Goal: Task Accomplishment & Management: Use online tool/utility

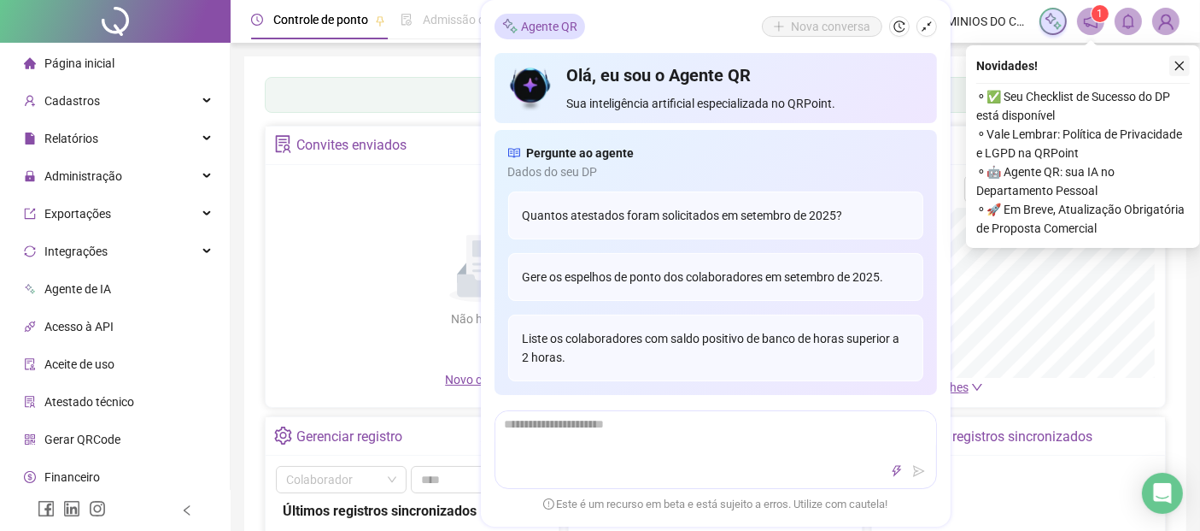
click at [1183, 65] on icon "close" at bounding box center [1180, 66] width 12 height 12
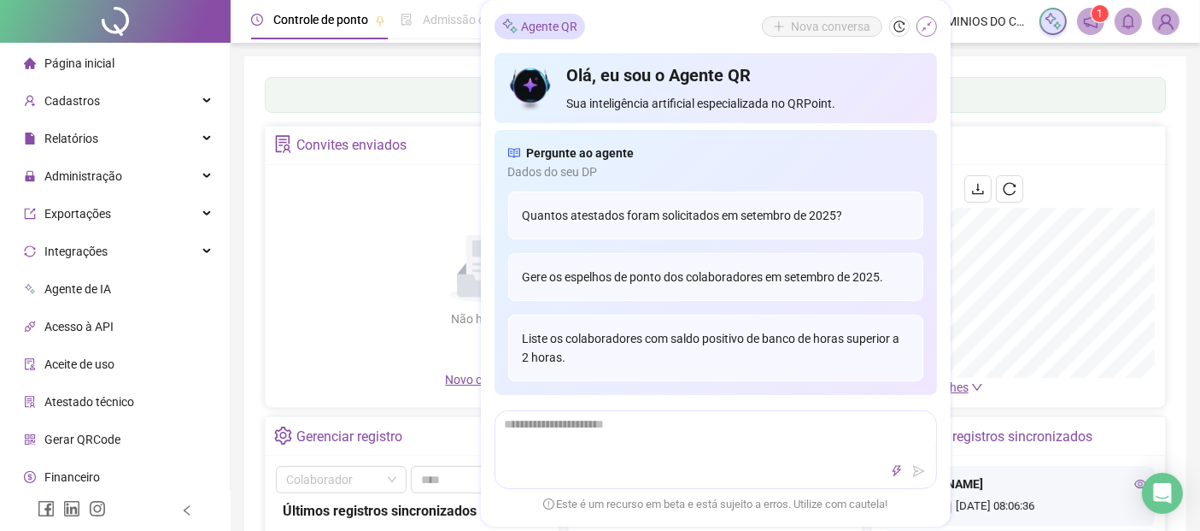
click at [927, 26] on icon "shrink" at bounding box center [927, 27] width 12 height 12
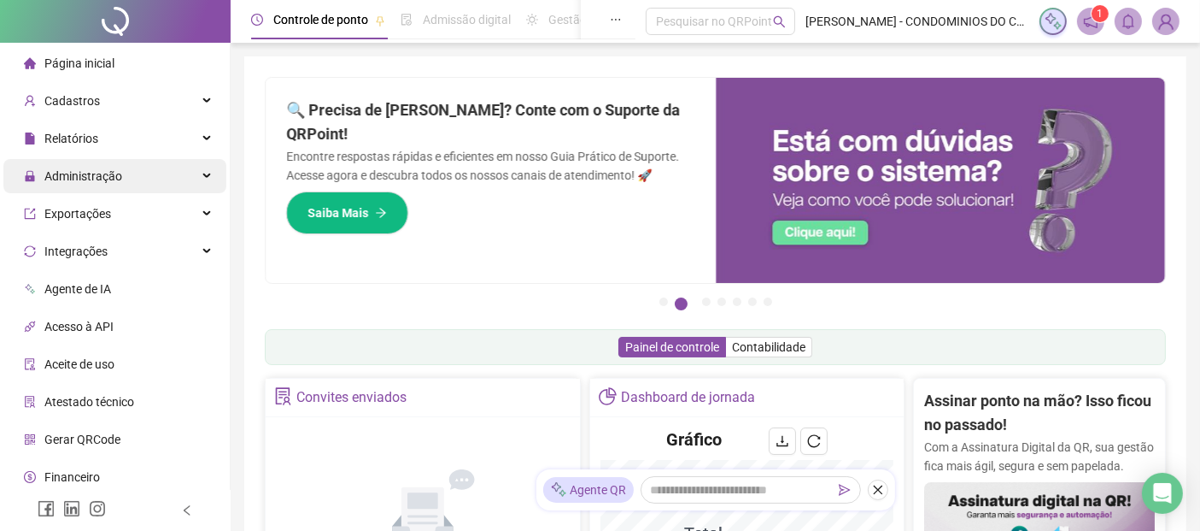
click at [85, 172] on span "Administração" at bounding box center [83, 176] width 78 height 14
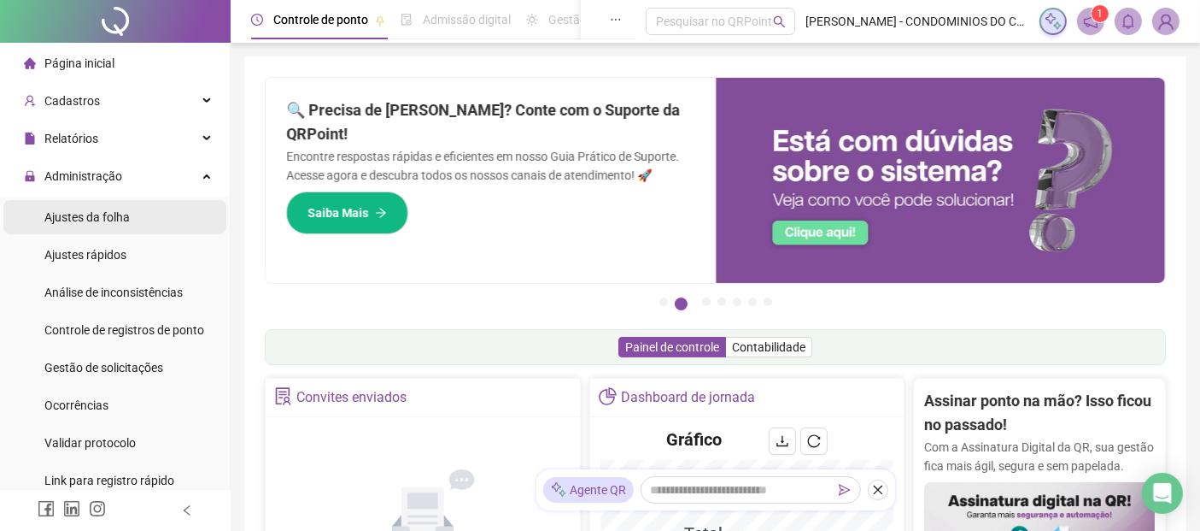
click at [84, 216] on span "Ajustes da folha" at bounding box center [86, 217] width 85 height 14
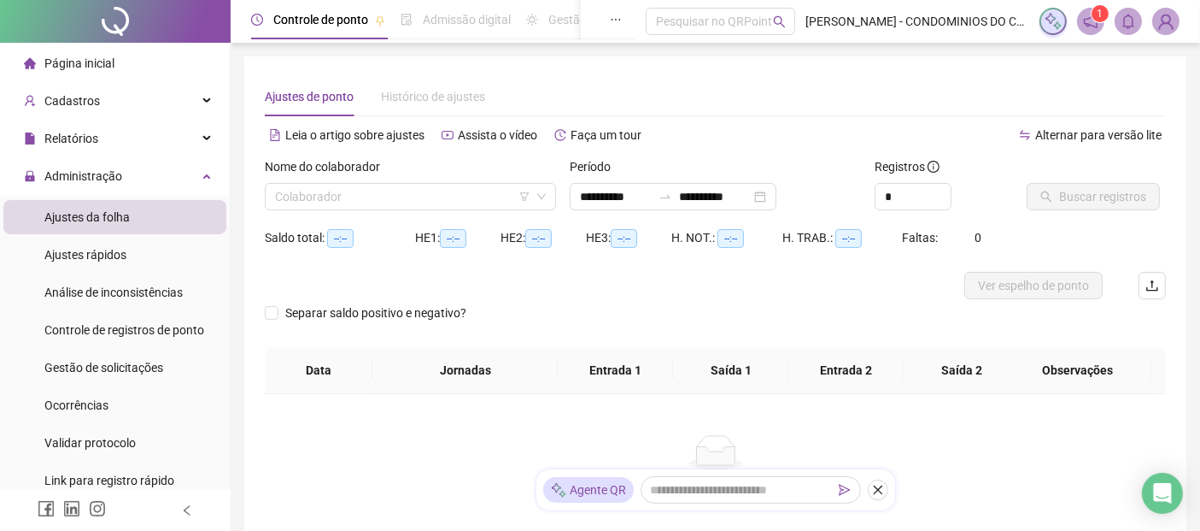
type input "**********"
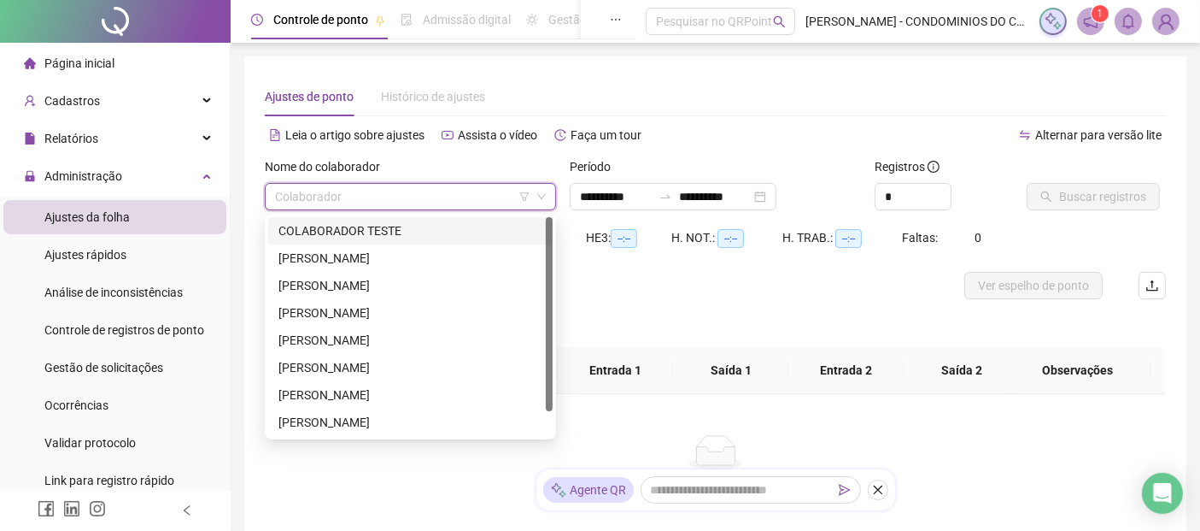
click at [408, 199] on input "search" at bounding box center [402, 197] width 255 height 26
click at [323, 282] on div "[PERSON_NAME]" at bounding box center [411, 285] width 264 height 19
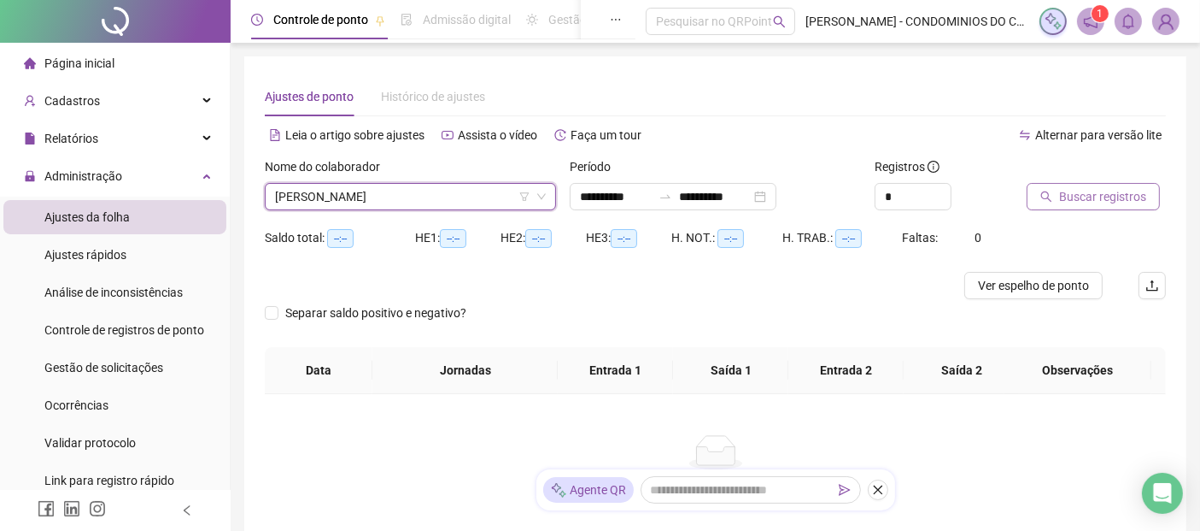
click at [1090, 196] on span "Buscar registros" at bounding box center [1102, 196] width 87 height 19
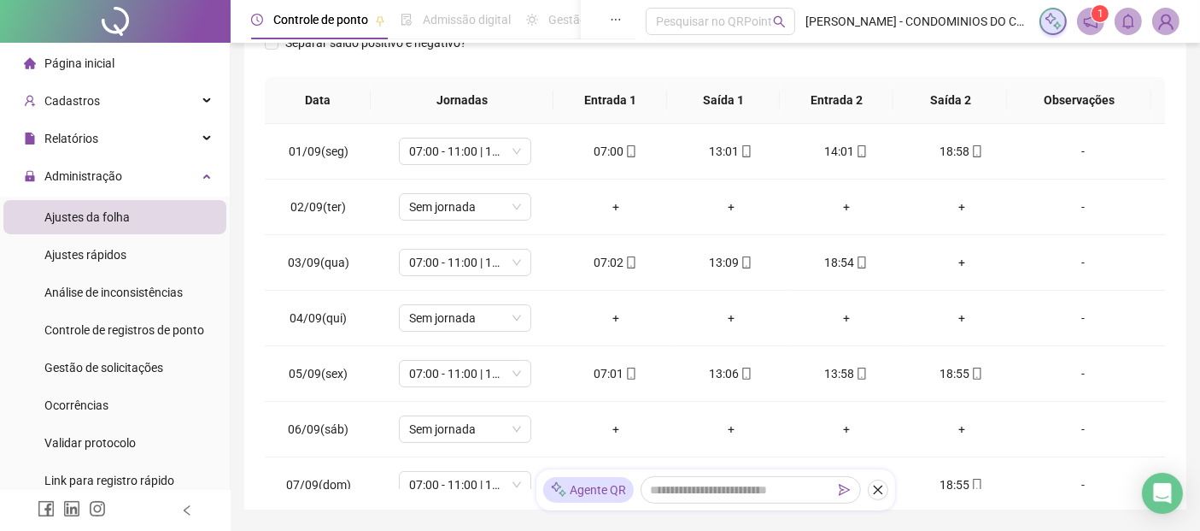
scroll to position [312, 0]
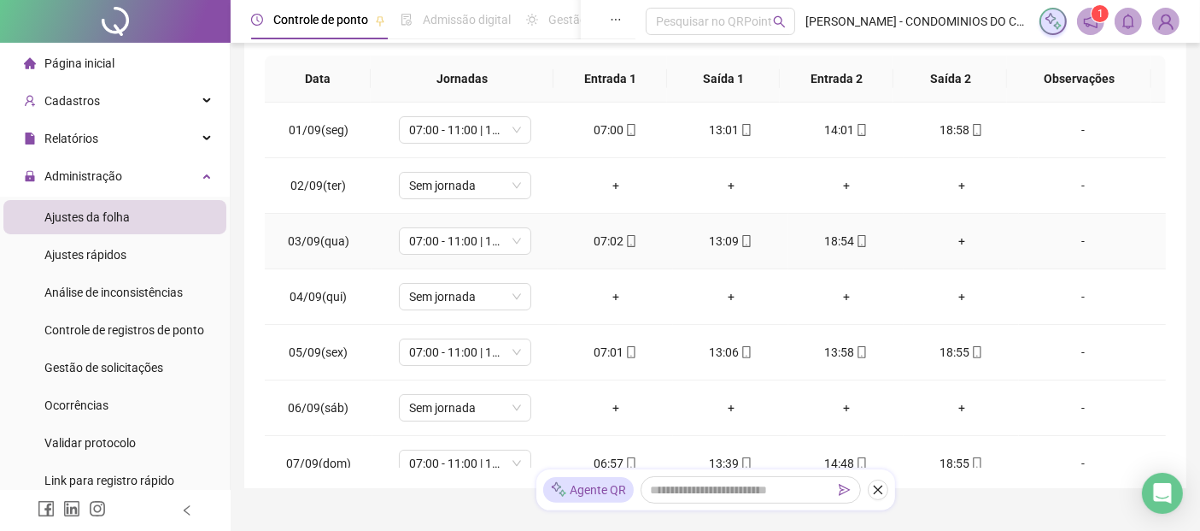
click at [949, 243] on div "+" at bounding box center [962, 241] width 88 height 19
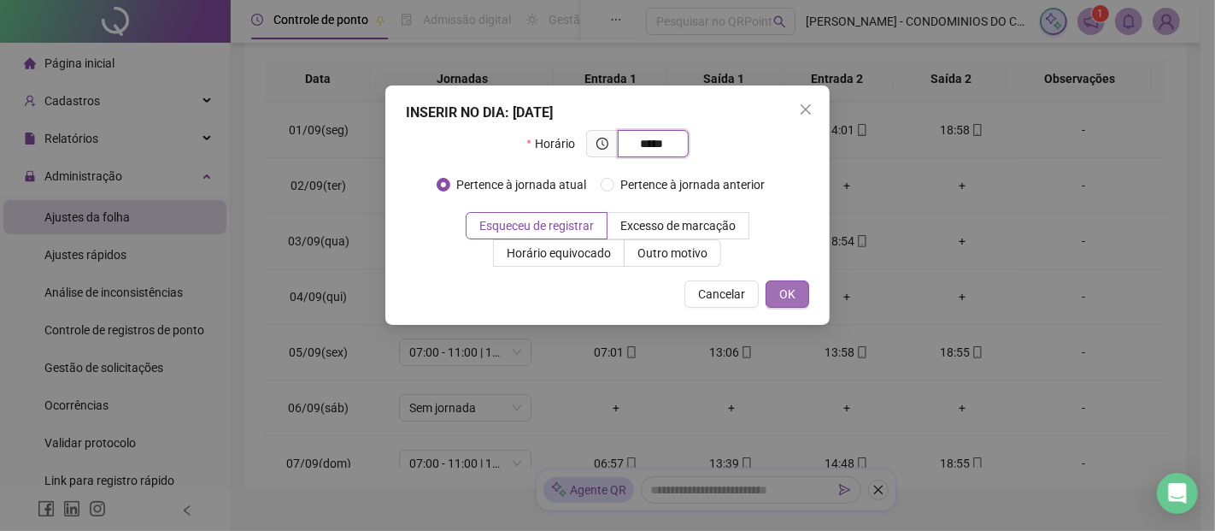
type input "*****"
click at [793, 291] on span "OK" at bounding box center [787, 293] width 16 height 19
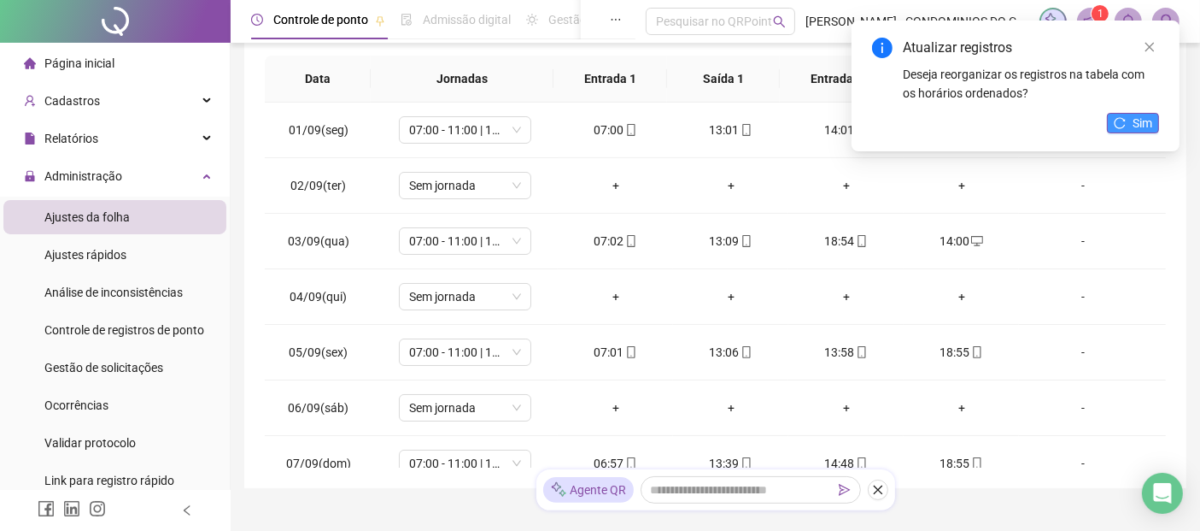
click at [1134, 122] on span "Sim" at bounding box center [1143, 123] width 20 height 19
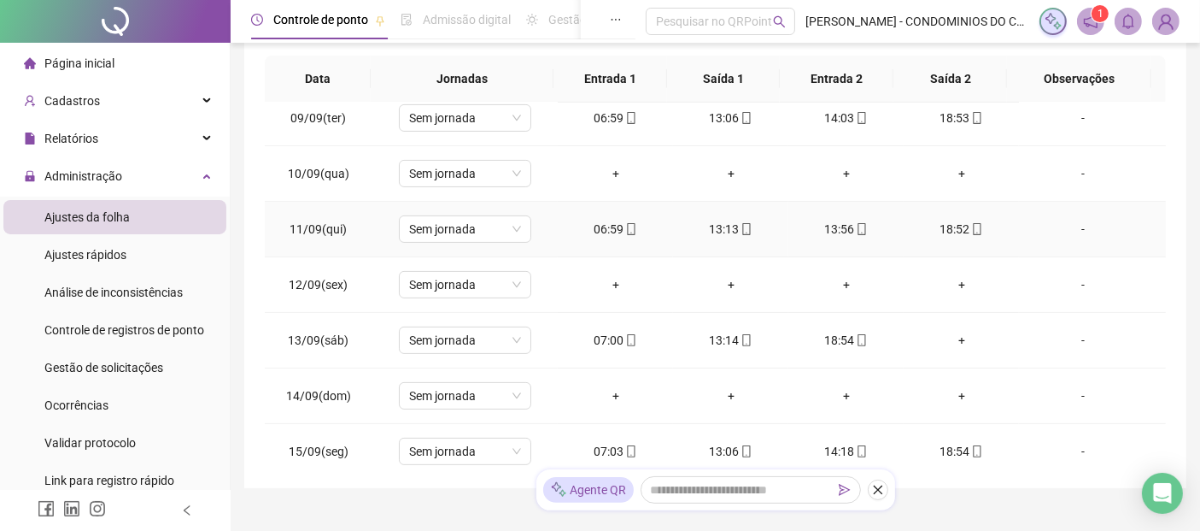
scroll to position [474, 0]
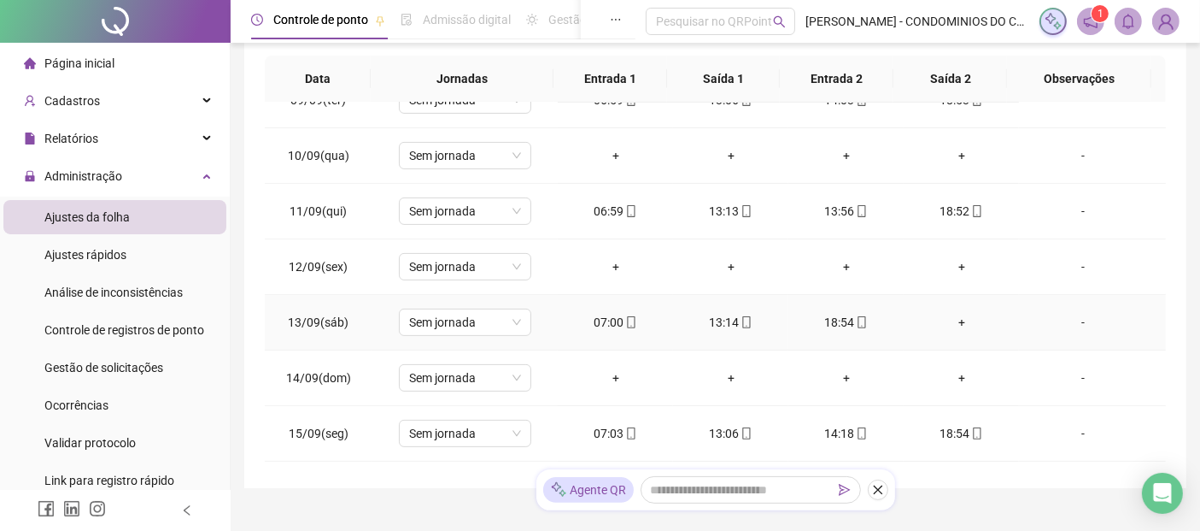
click at [949, 318] on div "+" at bounding box center [962, 322] width 88 height 19
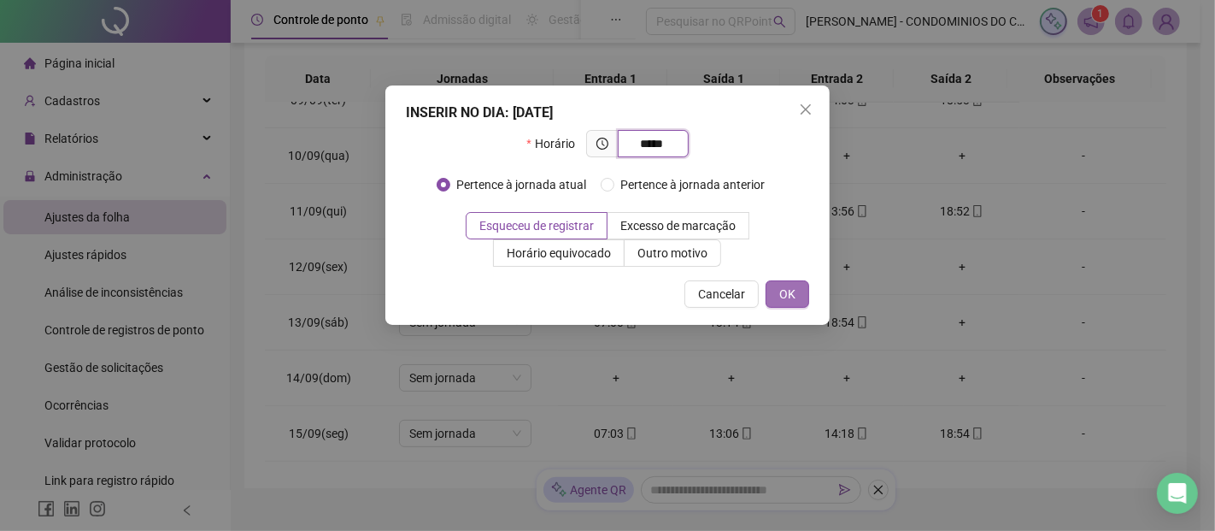
type input "*****"
click at [791, 291] on span "OK" at bounding box center [787, 293] width 16 height 19
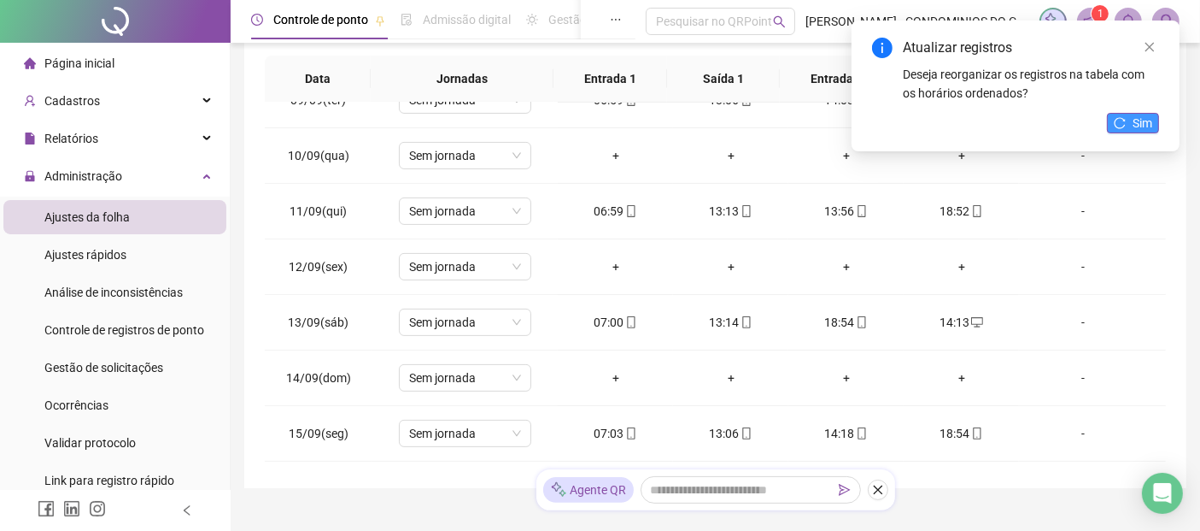
click at [1131, 123] on button "Sim" at bounding box center [1133, 123] width 52 height 21
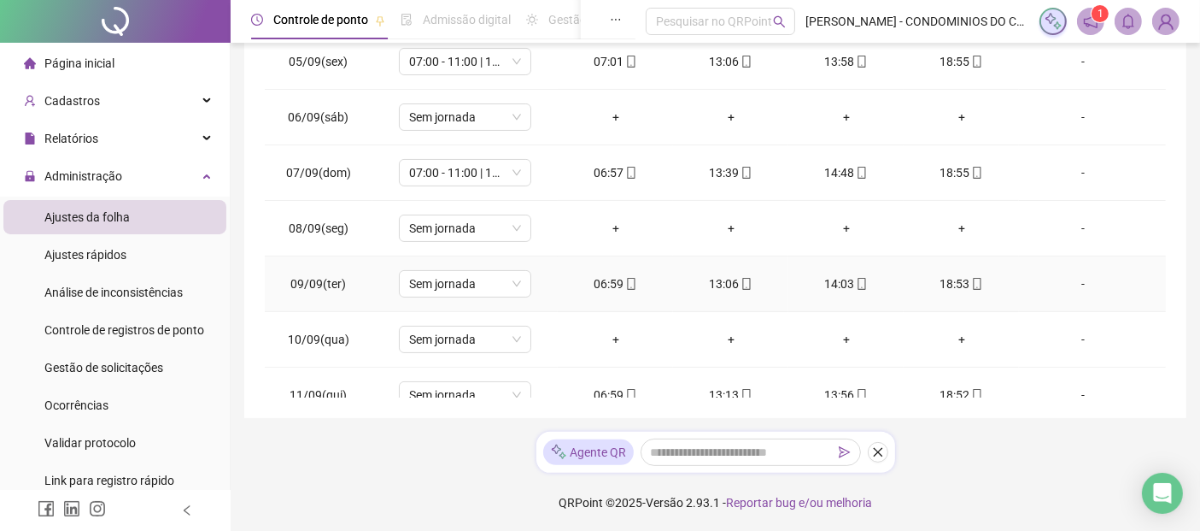
scroll to position [250, 0]
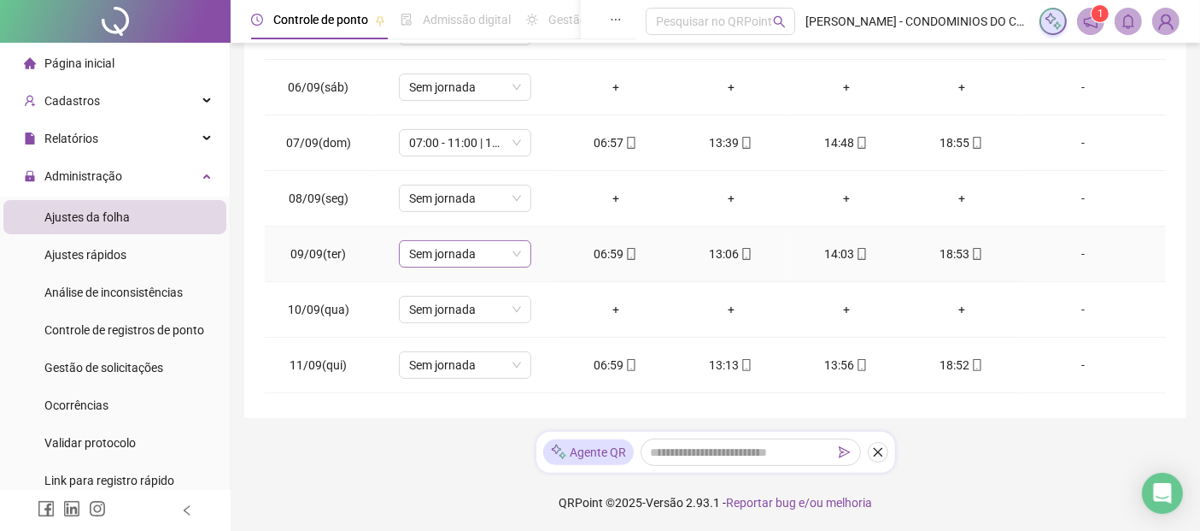
click at [514, 253] on span "Sem jornada" at bounding box center [465, 254] width 112 height 26
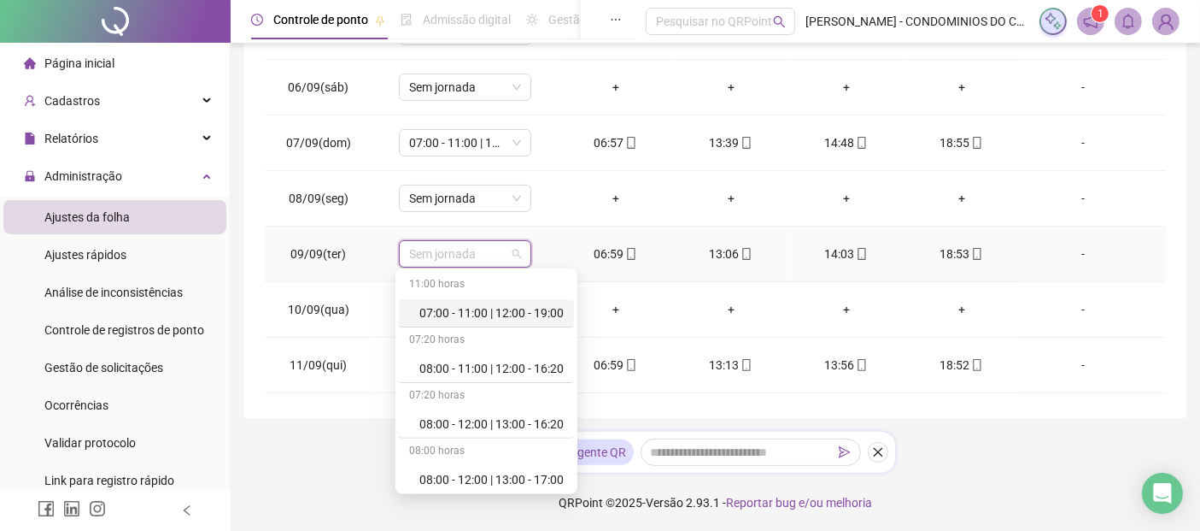
click at [490, 313] on div "07:00 - 11:00 | 12:00 - 19:00" at bounding box center [491, 312] width 144 height 19
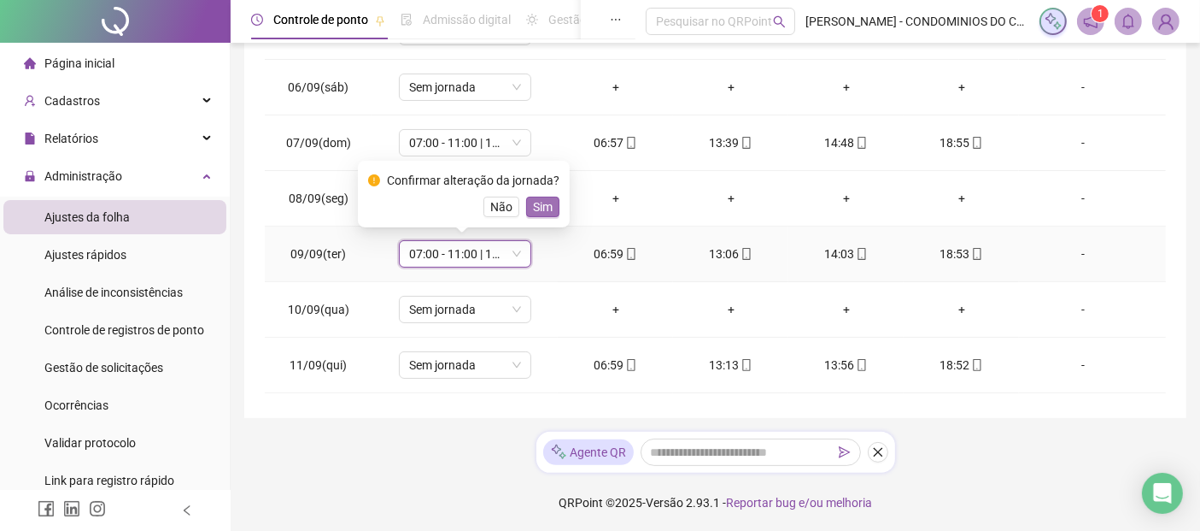
click at [533, 208] on span "Sim" at bounding box center [543, 206] width 20 height 19
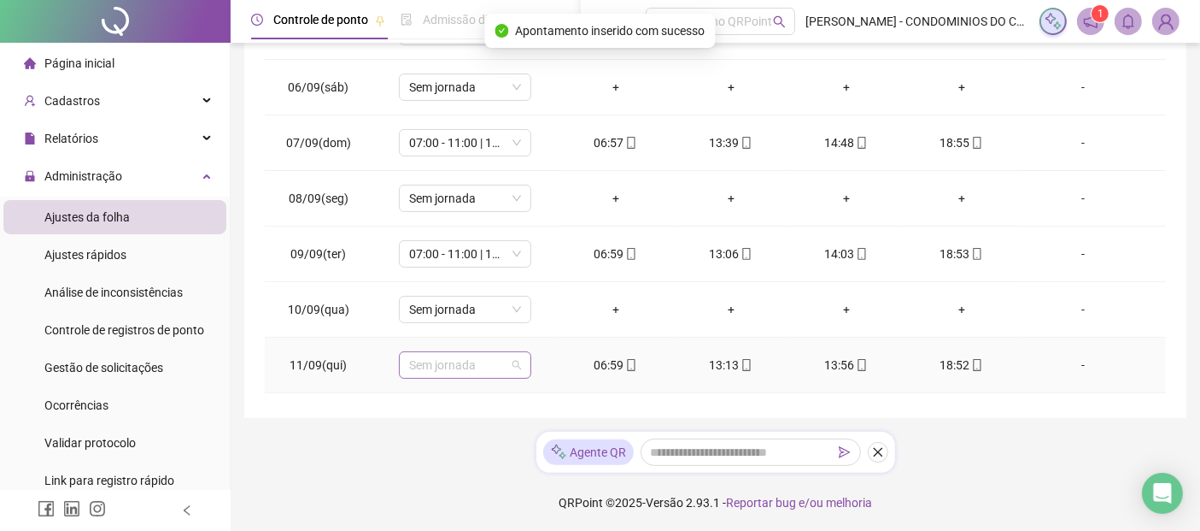
click at [515, 366] on span "Sem jornada" at bounding box center [465, 365] width 112 height 26
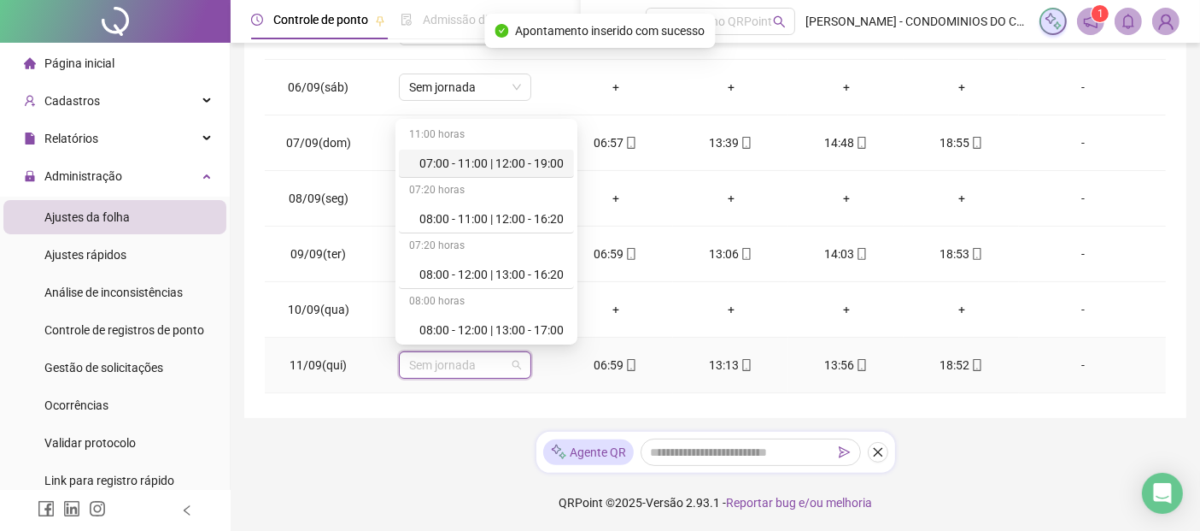
click at [468, 168] on div "07:00 - 11:00 | 12:00 - 19:00" at bounding box center [491, 163] width 144 height 19
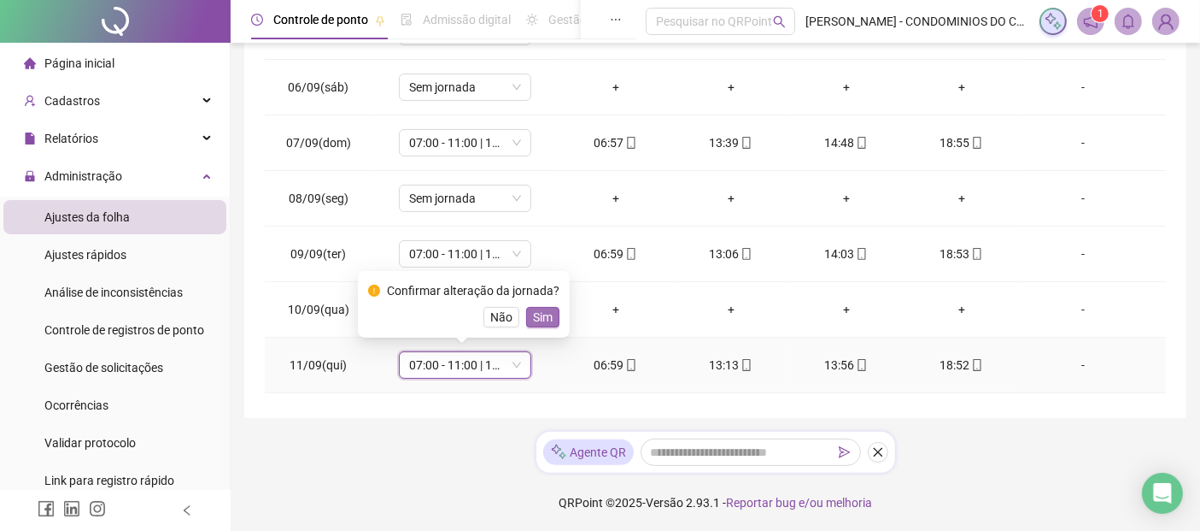
click at [541, 316] on span "Sim" at bounding box center [543, 317] width 20 height 19
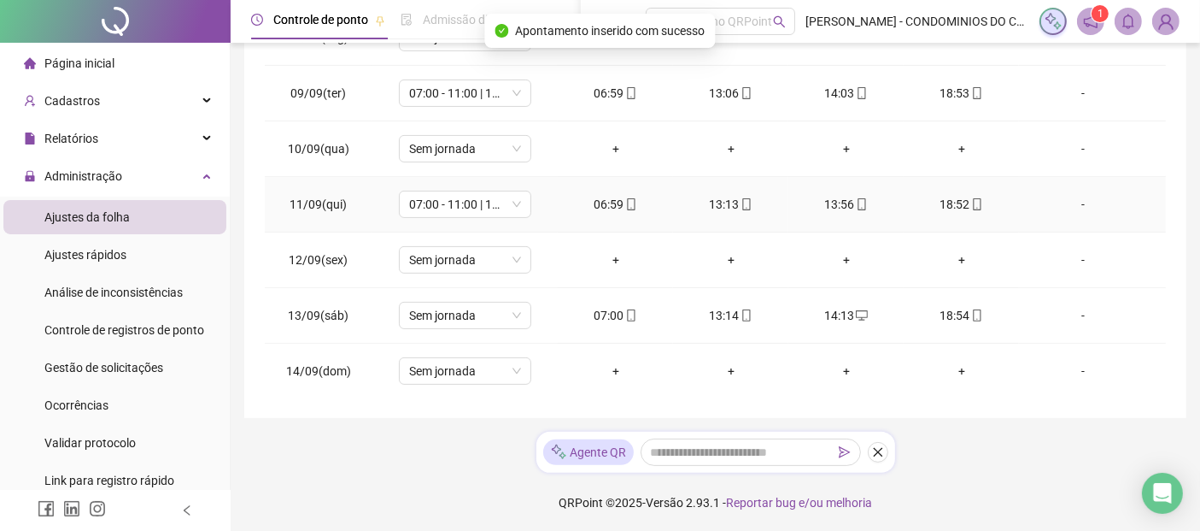
scroll to position [440, 0]
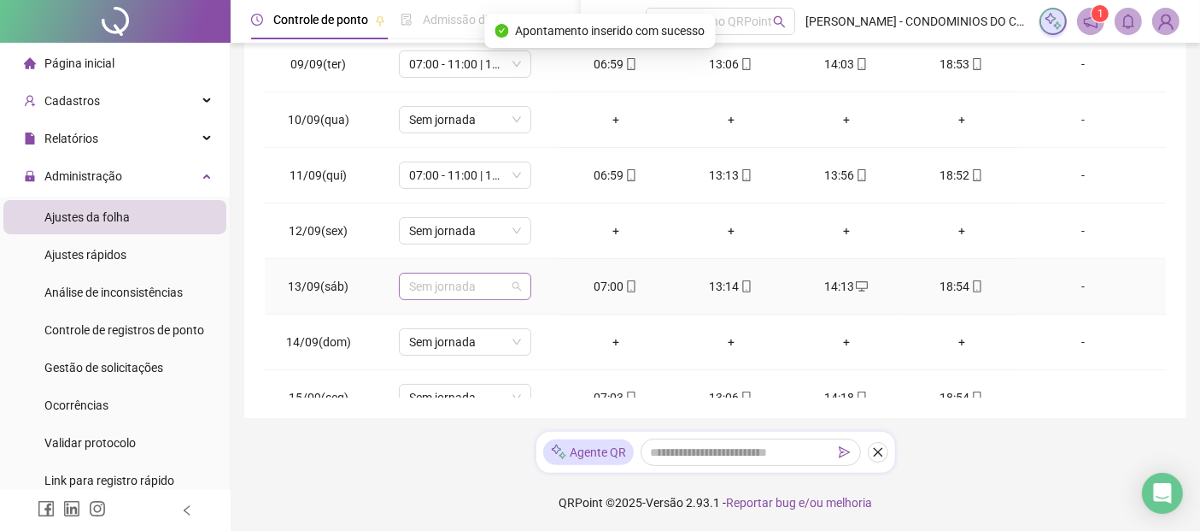
click at [514, 279] on span "Sem jornada" at bounding box center [465, 286] width 112 height 26
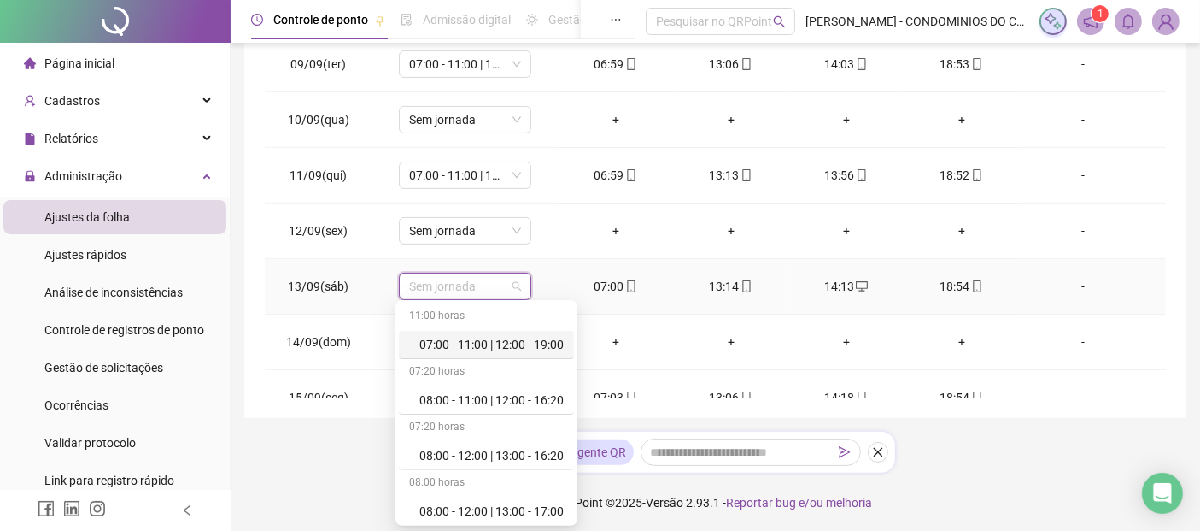
click at [437, 337] on div "07:00 - 11:00 | 12:00 - 19:00" at bounding box center [491, 344] width 144 height 19
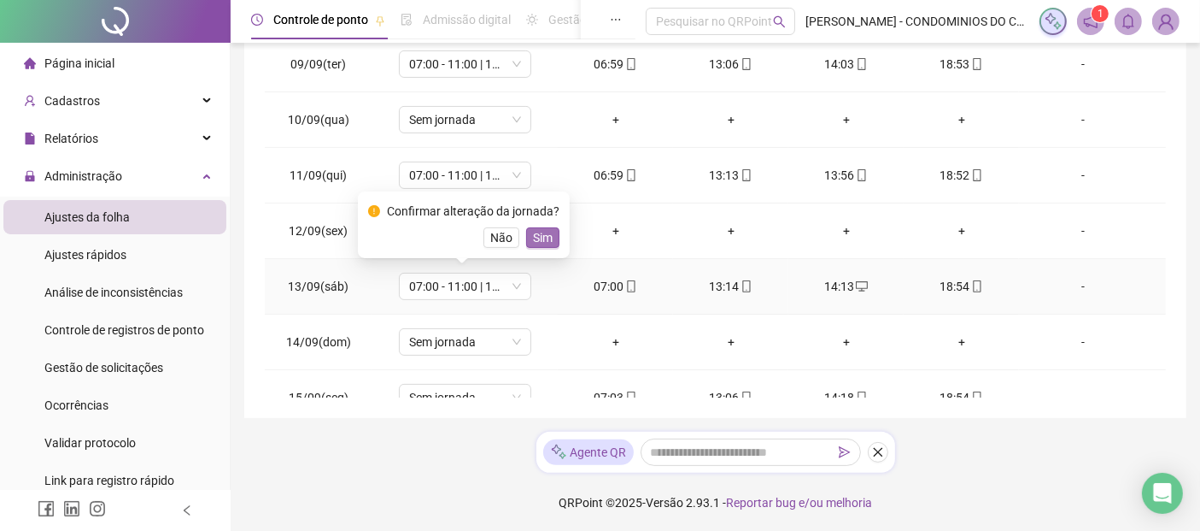
click at [534, 237] on span "Sim" at bounding box center [543, 237] width 20 height 19
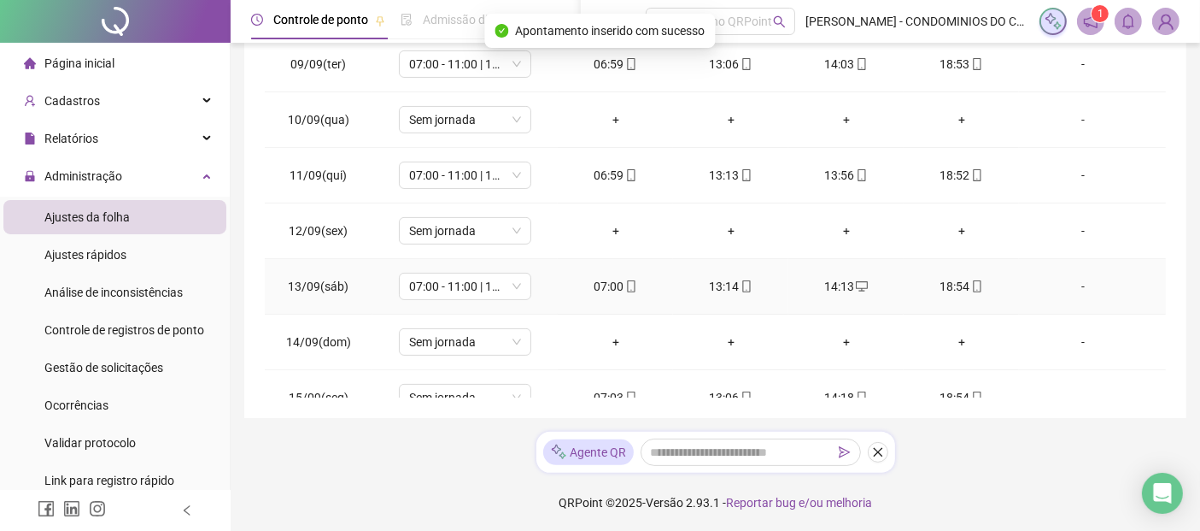
scroll to position [535, 0]
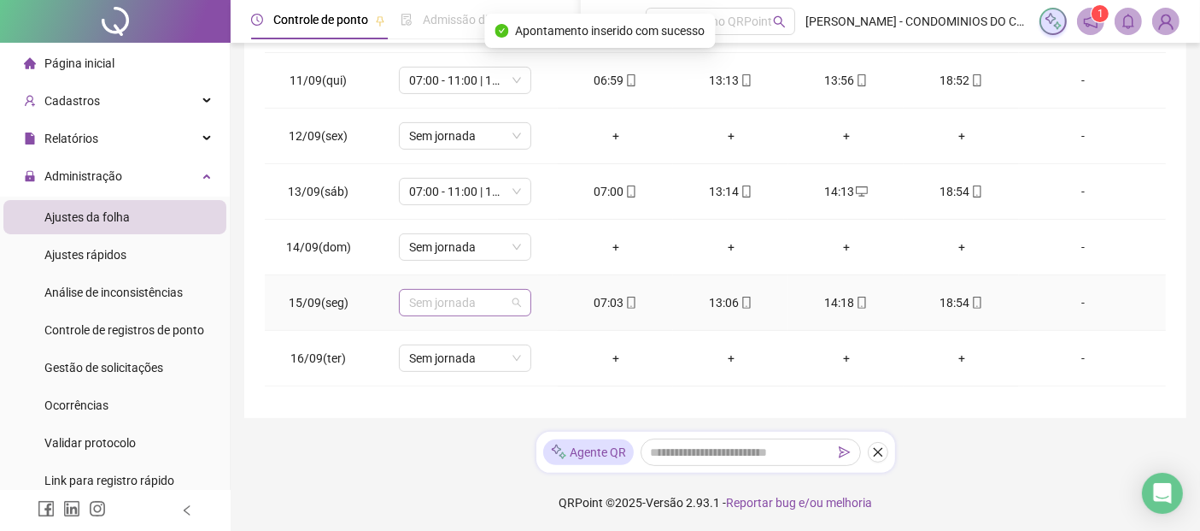
click at [507, 296] on span "Sem jornada" at bounding box center [465, 303] width 112 height 26
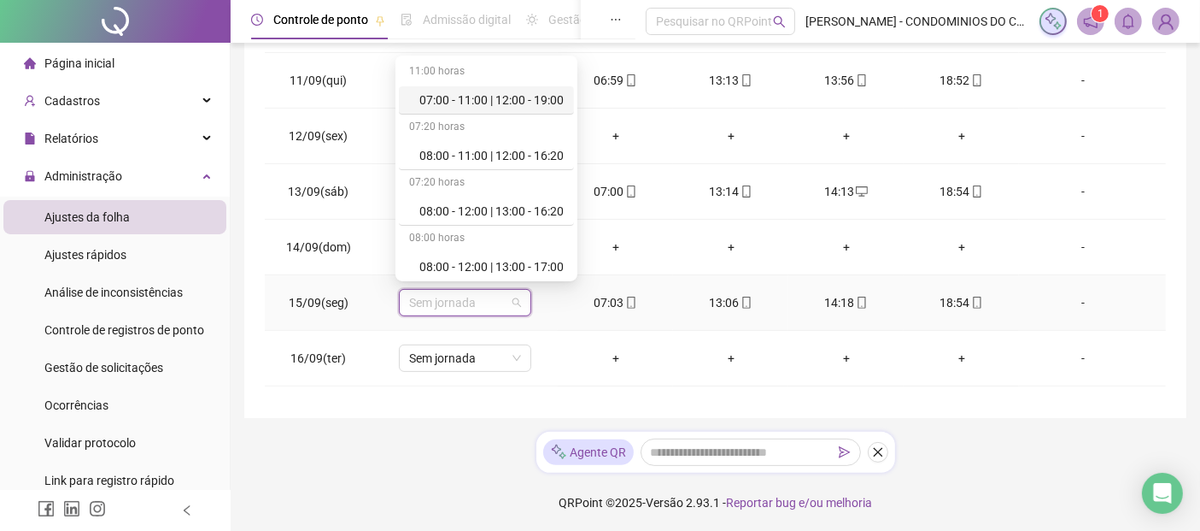
click at [439, 98] on div "07:00 - 11:00 | 12:00 - 19:00" at bounding box center [491, 100] width 144 height 19
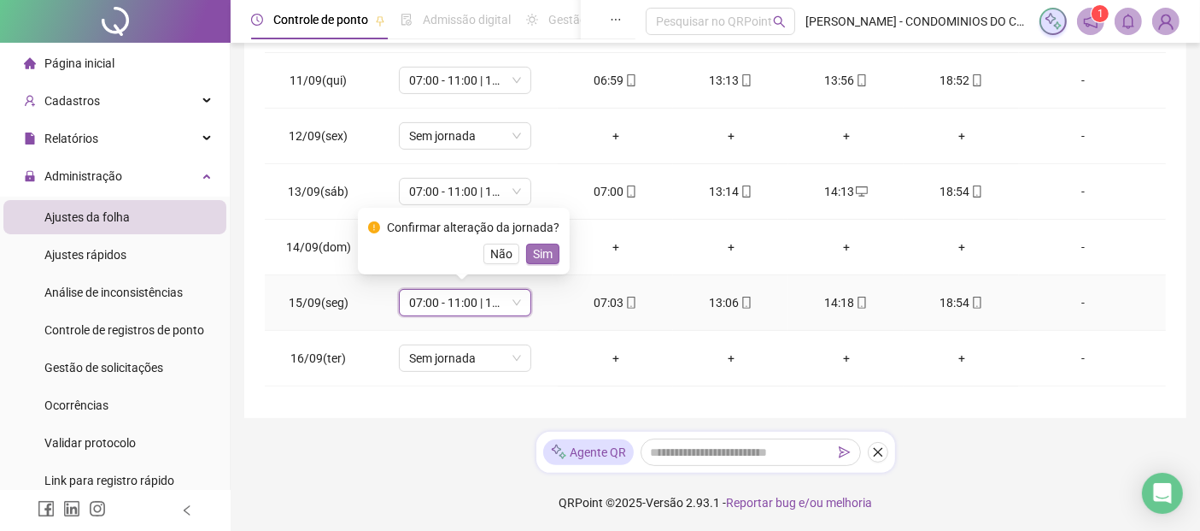
click at [533, 255] on span "Sim" at bounding box center [543, 253] width 20 height 19
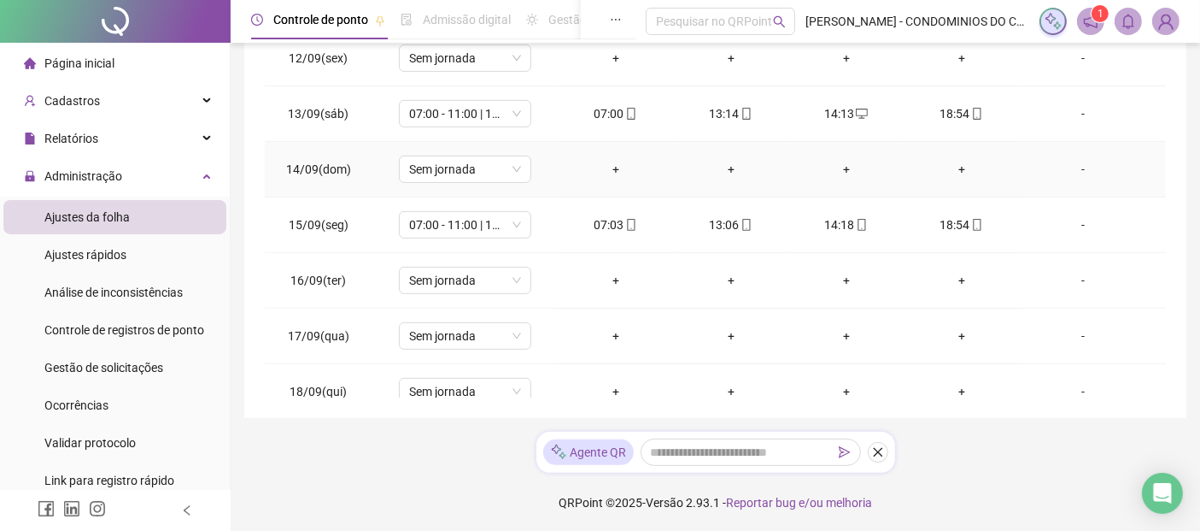
scroll to position [630, 0]
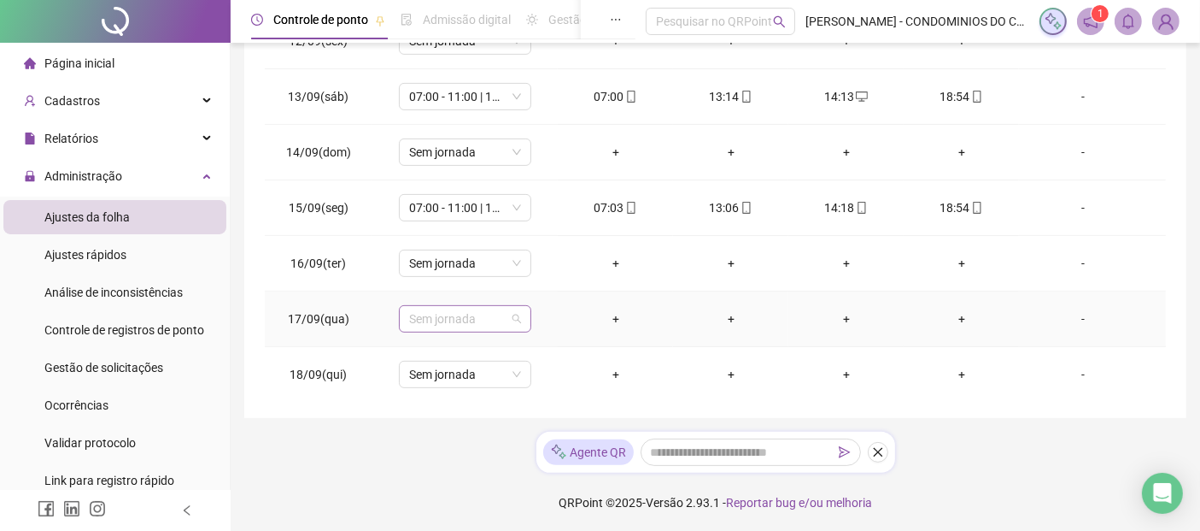
click at [517, 311] on span "Sem jornada" at bounding box center [465, 319] width 112 height 26
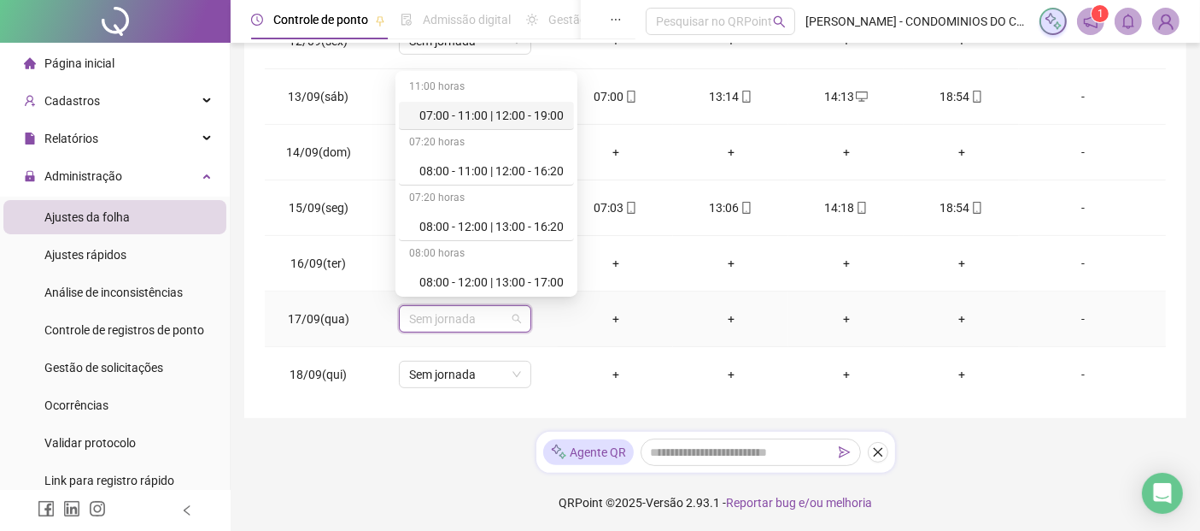
click at [447, 116] on div "07:00 - 11:00 | 12:00 - 19:00" at bounding box center [491, 115] width 144 height 19
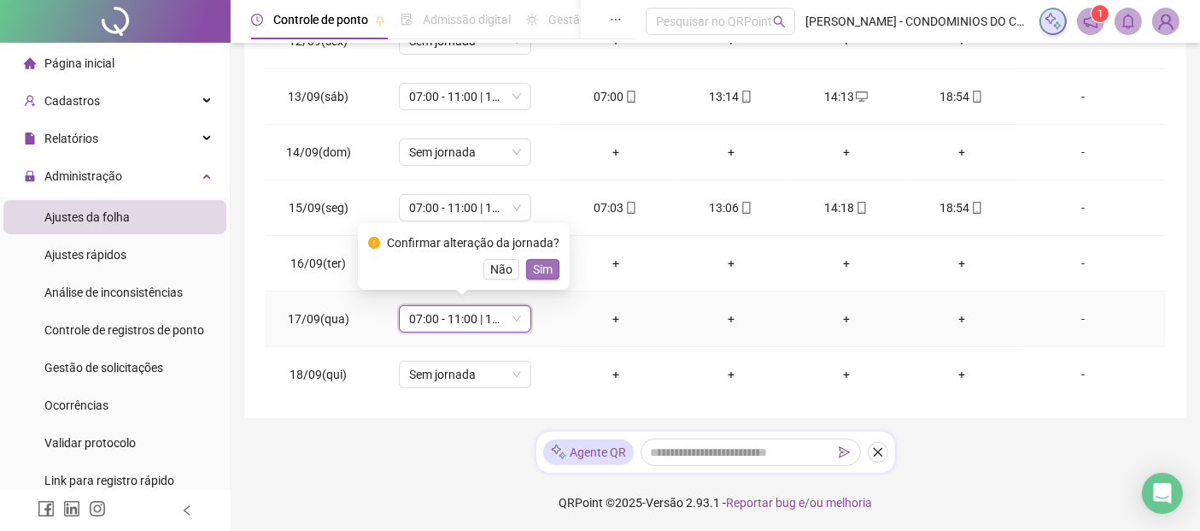
click at [539, 274] on span "Sim" at bounding box center [543, 269] width 20 height 19
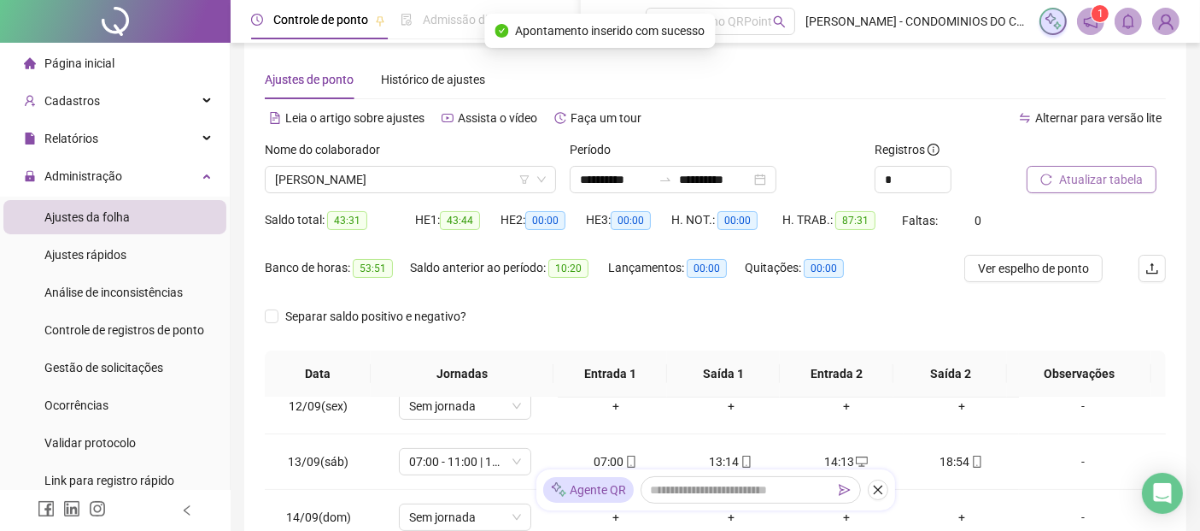
scroll to position [2, 0]
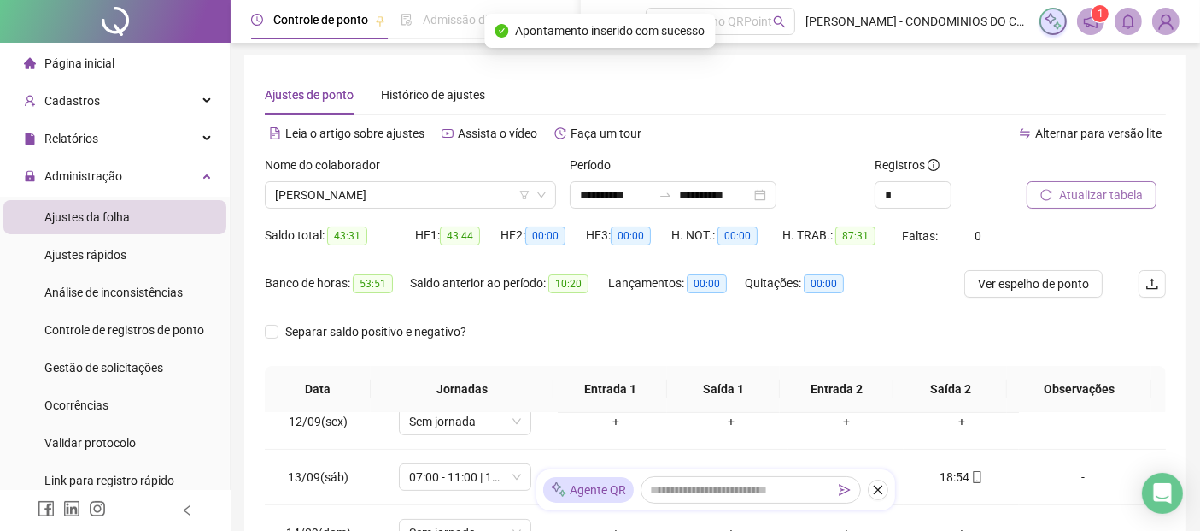
click at [1111, 189] on span "Atualizar tabela" at bounding box center [1101, 194] width 84 height 19
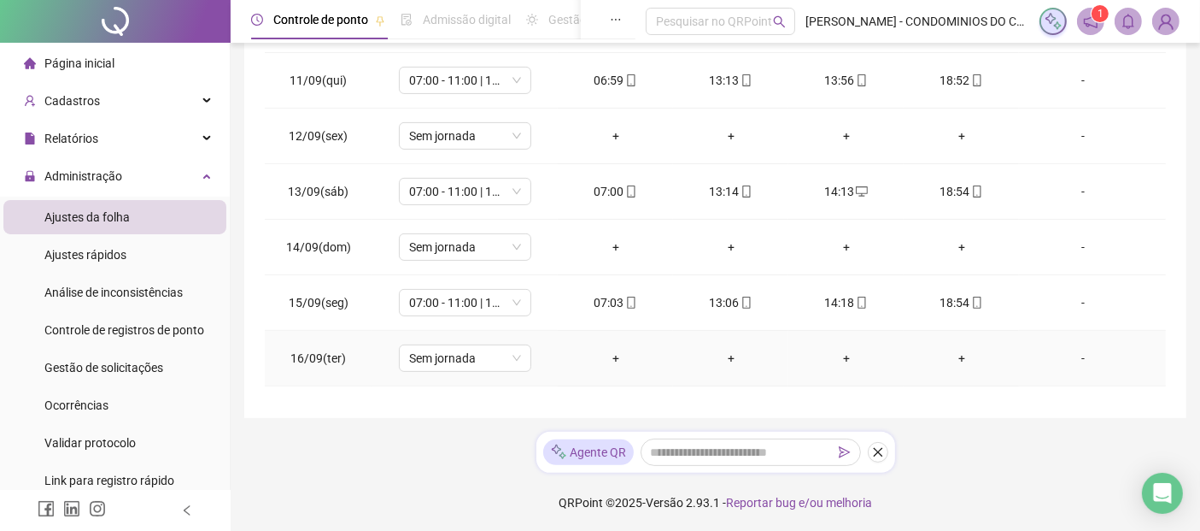
scroll to position [630, 0]
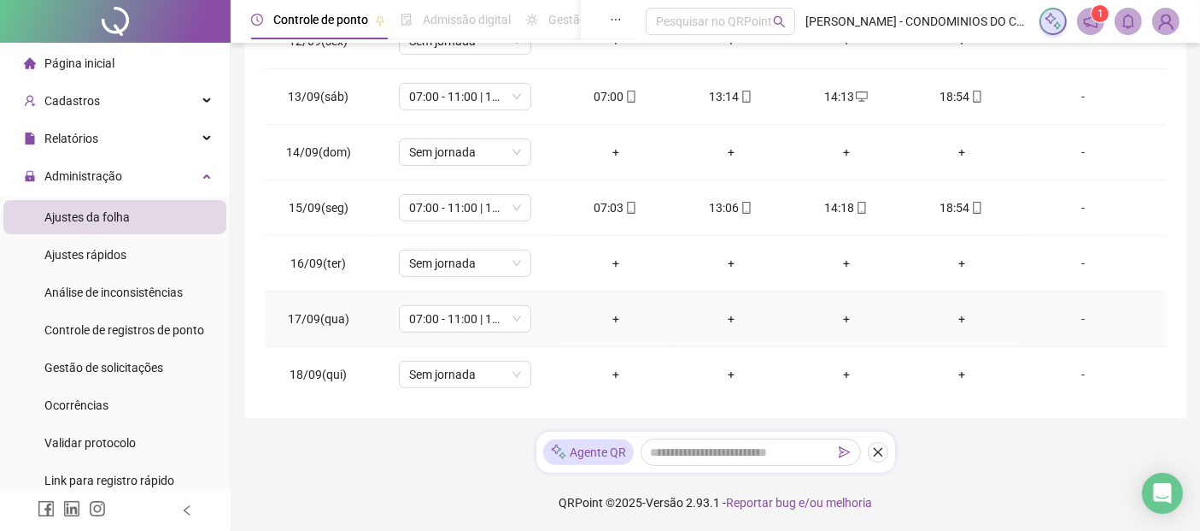
click at [1073, 314] on div "-" at bounding box center [1083, 318] width 101 height 19
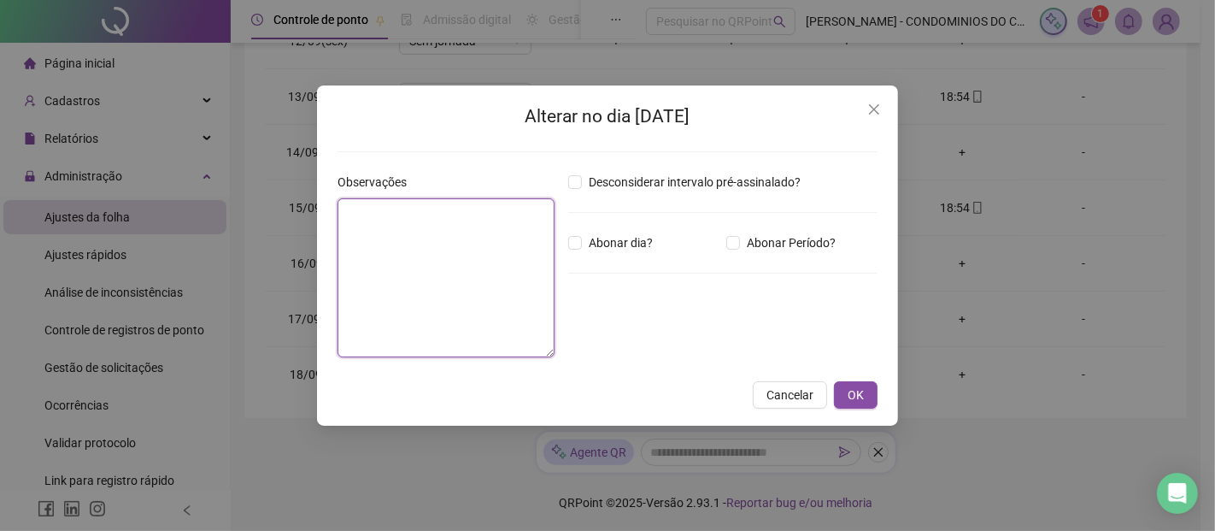
click at [379, 234] on textarea at bounding box center [445, 277] width 217 height 159
type textarea "*"
type textarea "**********"
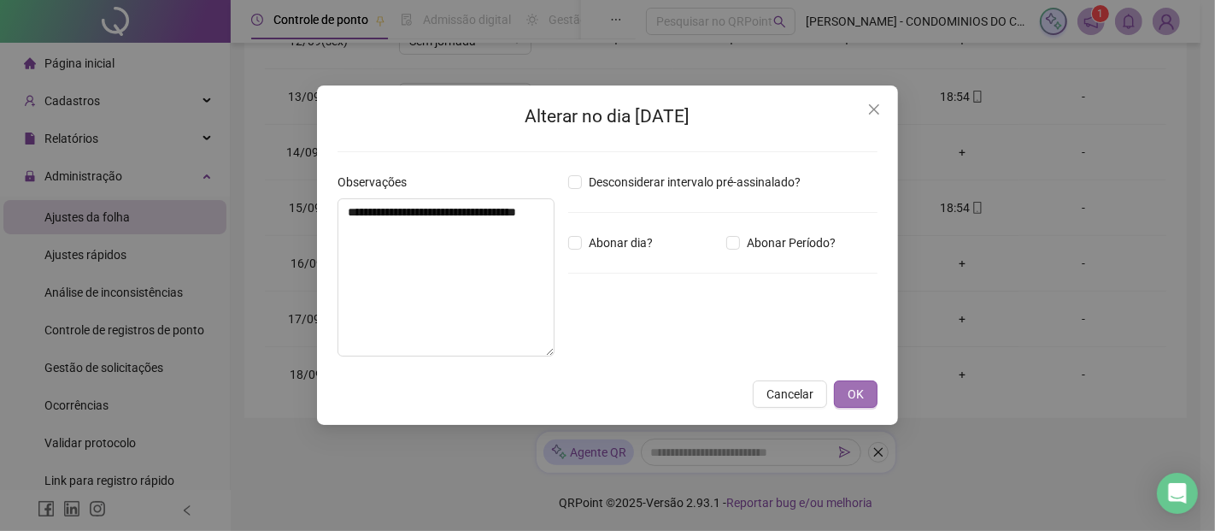
click at [860, 396] on span "OK" at bounding box center [855, 393] width 16 height 19
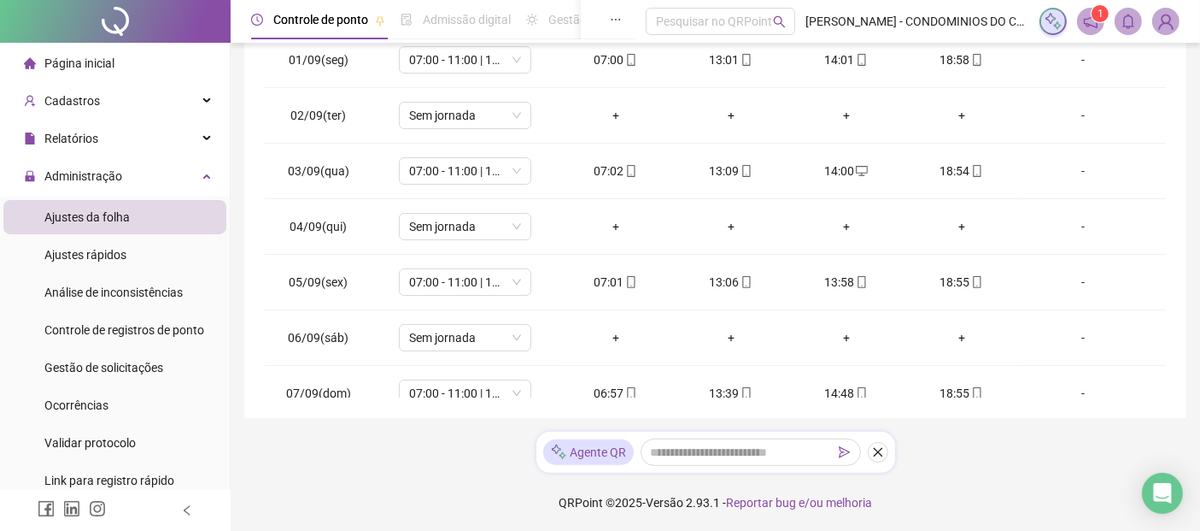
scroll to position [192, 0]
